Goal: Information Seeking & Learning: Learn about a topic

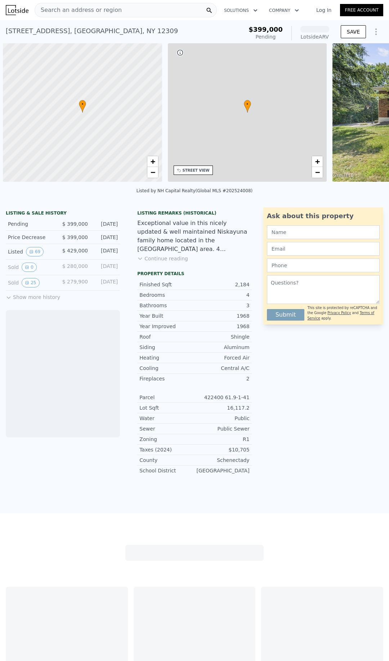
scroll to position [0, 3]
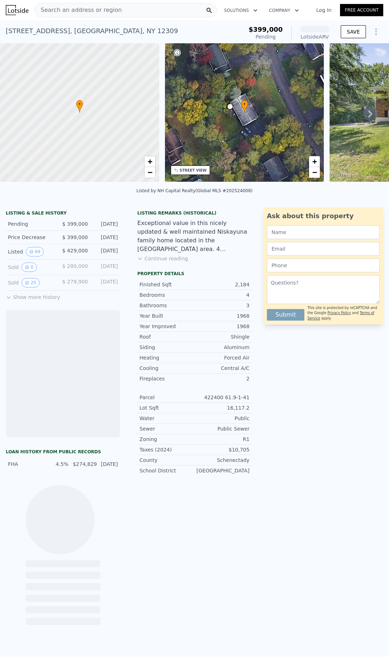
click at [113, 11] on div "Search an address or region" at bounding box center [126, 10] width 182 height 14
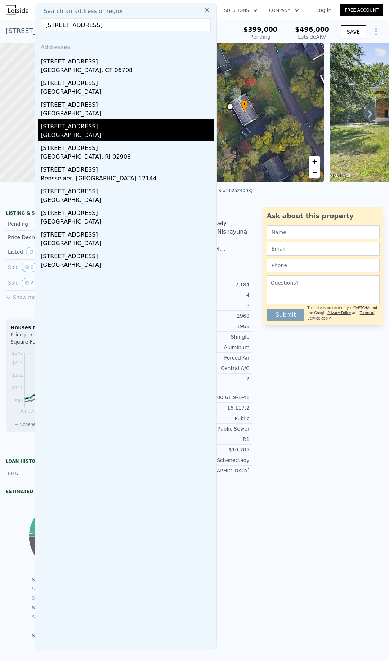
type input "[STREET_ADDRESS]"
click at [94, 128] on div "[STREET_ADDRESS]" at bounding box center [127, 125] width 173 height 12
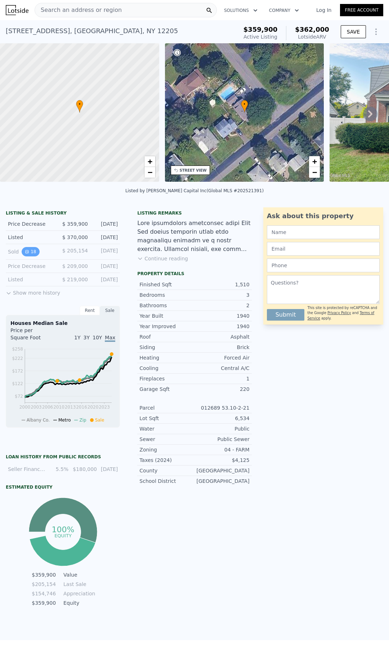
click at [26, 254] on icon "View historical data" at bounding box center [27, 251] width 4 height 4
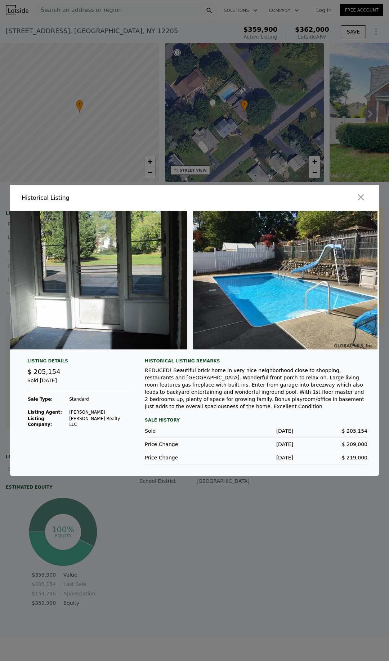
scroll to position [0, 3467]
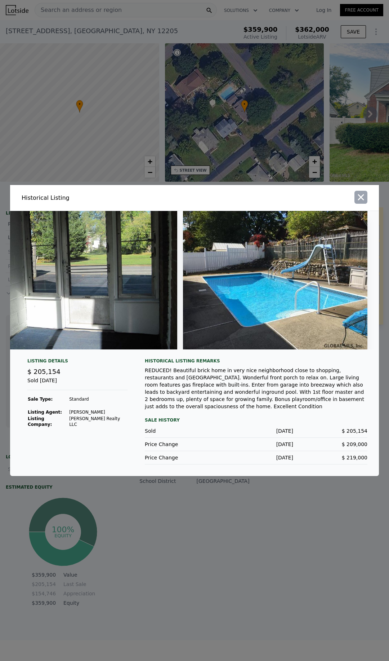
click at [363, 197] on icon "button" at bounding box center [361, 197] width 10 height 10
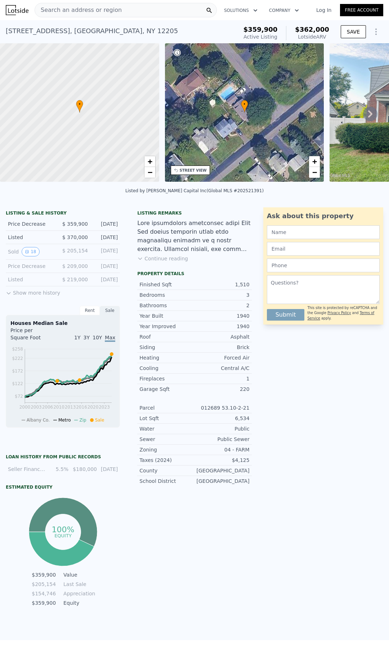
click at [30, 295] on button "Show more history" at bounding box center [33, 291] width 54 height 10
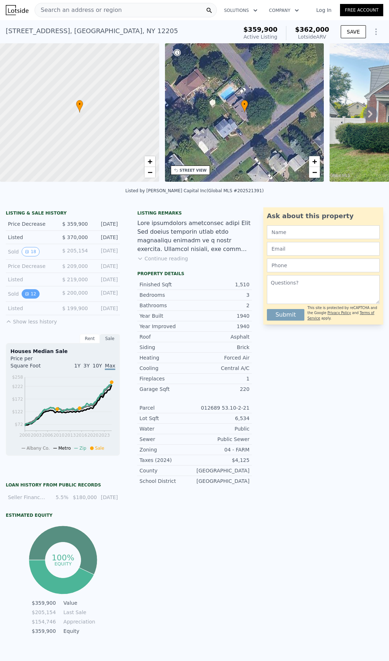
click at [26, 298] on button "12" at bounding box center [31, 293] width 18 height 9
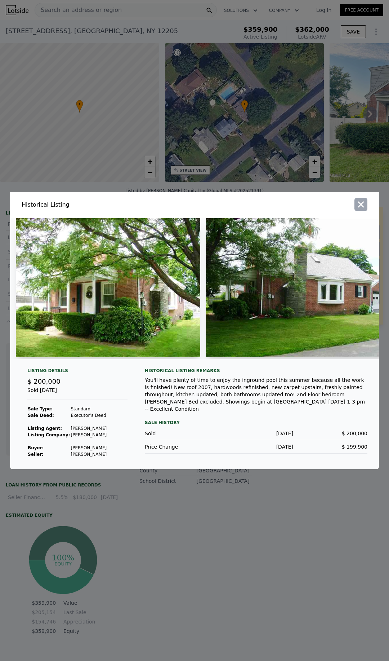
click at [363, 199] on icon "button" at bounding box center [361, 204] width 10 height 10
